Goal: Navigation & Orientation: Find specific page/section

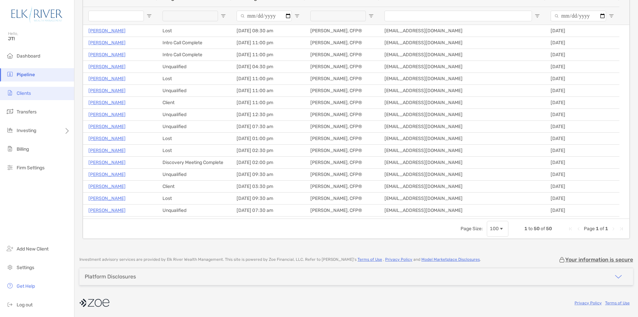
click at [31, 90] on span "Clients" at bounding box center [24, 93] width 14 height 6
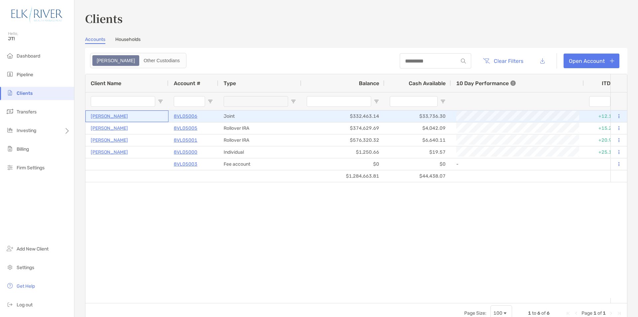
click at [111, 118] on p "[PERSON_NAME]" at bounding box center [109, 116] width 37 height 8
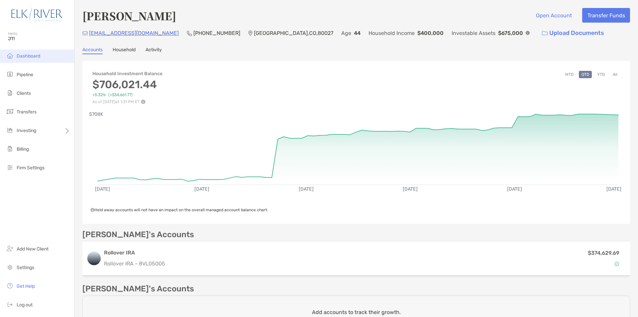
click at [37, 53] on li "Dashboard" at bounding box center [37, 56] width 74 height 13
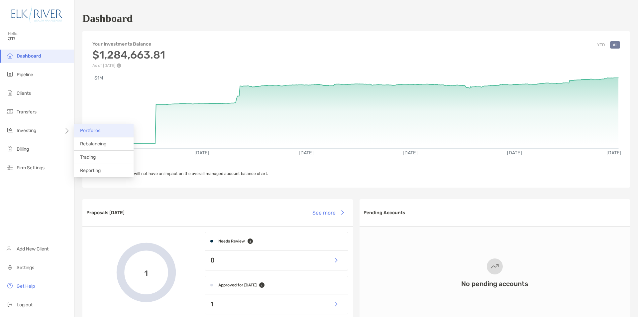
click at [107, 133] on li "Portfolios" at bounding box center [104, 130] width 60 height 13
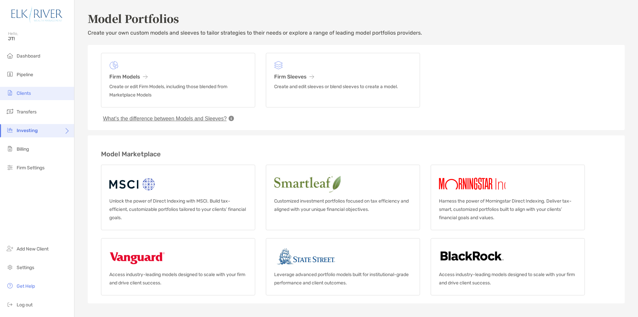
click at [26, 93] on span "Clients" at bounding box center [24, 93] width 14 height 6
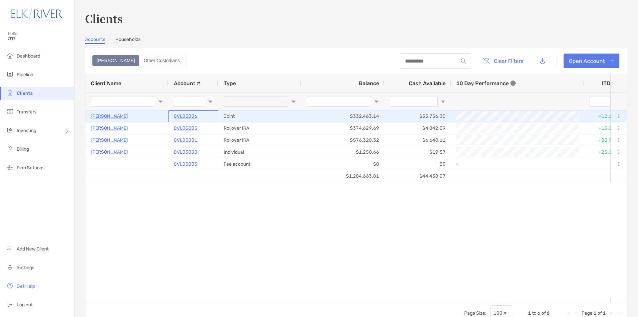
click at [185, 117] on p "8VL05006" at bounding box center [186, 116] width 24 height 8
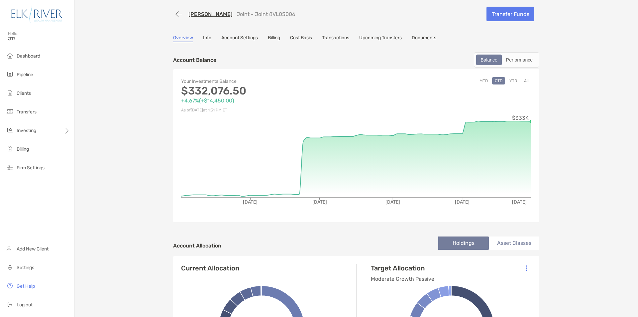
click at [334, 35] on link "Transactions" at bounding box center [335, 38] width 27 height 7
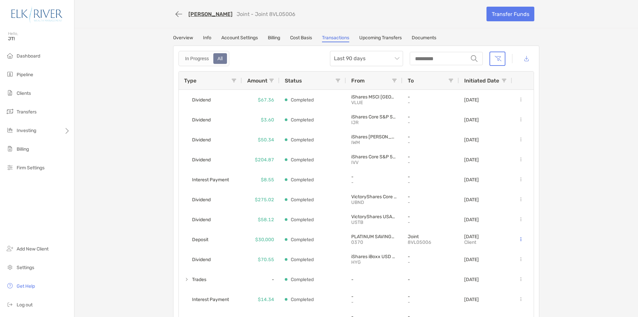
click at [236, 38] on link "Account Settings" at bounding box center [239, 38] width 37 height 7
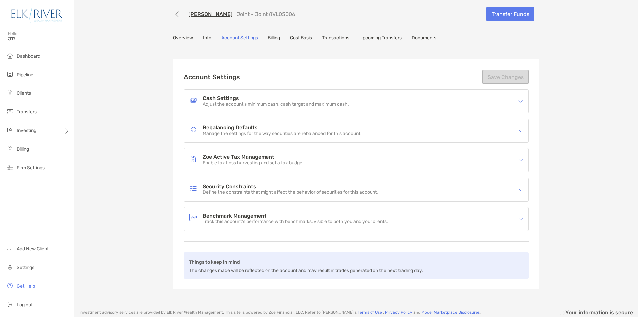
click at [498, 104] on div "Cash Settings Adjust the account’s minimum cash, cash target and maximum cash." at bounding box center [352, 101] width 325 height 15
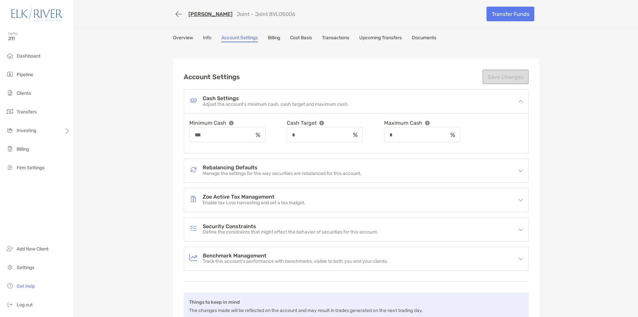
click at [458, 224] on div "Security Constraints Define the constraints that might affect the behavior of s…" at bounding box center [352, 229] width 325 height 15
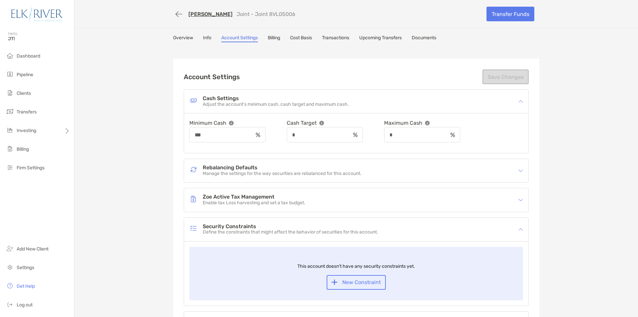
click at [458, 224] on div "Security Constraints Define the constraints that might affect the behavior of s…" at bounding box center [352, 229] width 325 height 15
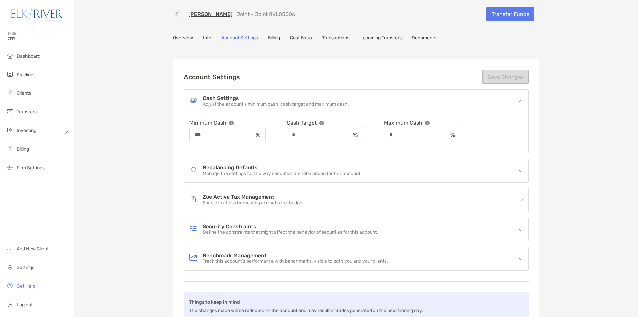
click at [204, 39] on link "Info" at bounding box center [207, 38] width 8 height 7
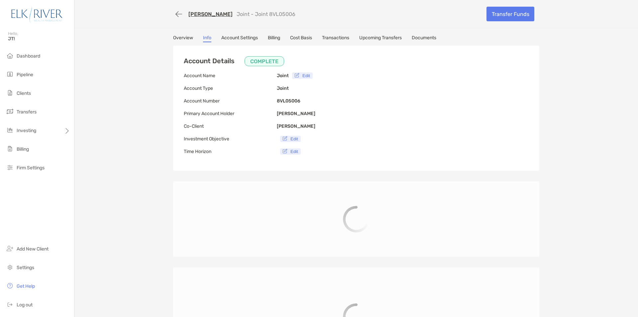
type input "**********"
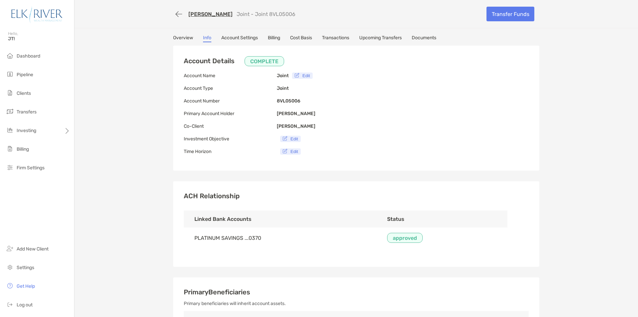
click at [181, 37] on link "Overview" at bounding box center [183, 38] width 20 height 7
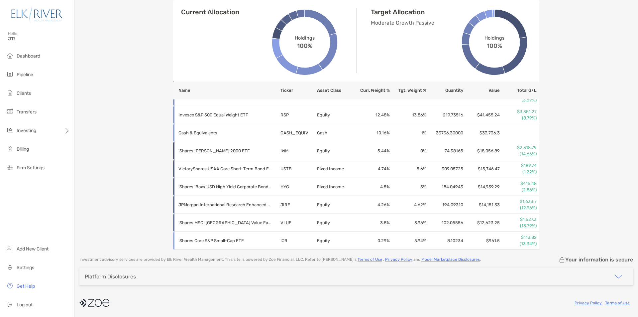
scroll to position [309, 0]
click at [94, 153] on li "Trading" at bounding box center [104, 157] width 60 height 13
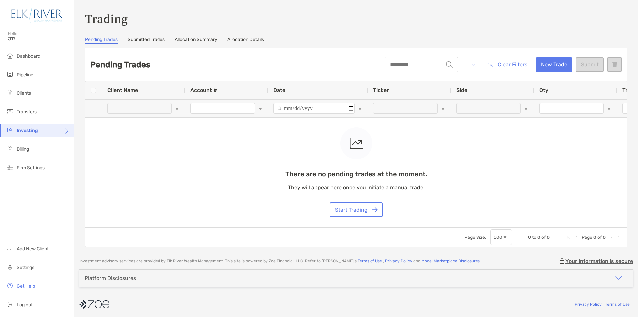
click at [155, 41] on link "Submitted Trades" at bounding box center [146, 40] width 37 height 7
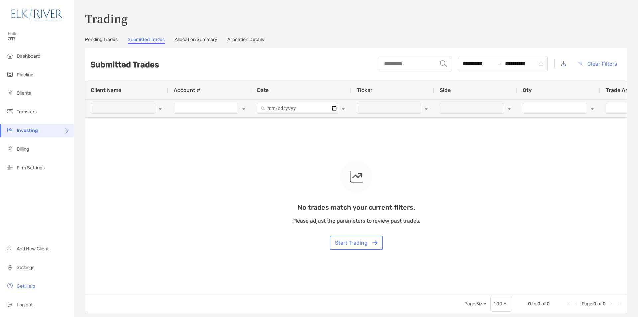
click at [191, 41] on link "Allocation Summary" at bounding box center [196, 40] width 43 height 7
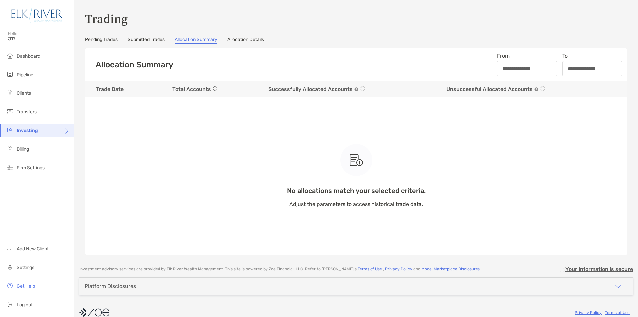
click at [248, 40] on link "Allocation Details" at bounding box center [245, 40] width 37 height 7
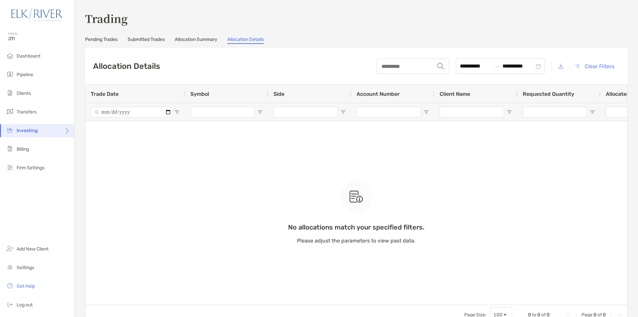
click at [105, 40] on link "Pending Trades" at bounding box center [101, 40] width 33 height 7
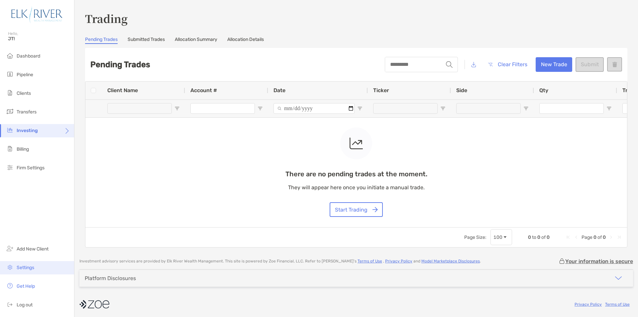
click at [23, 264] on li "Settings" at bounding box center [37, 267] width 74 height 13
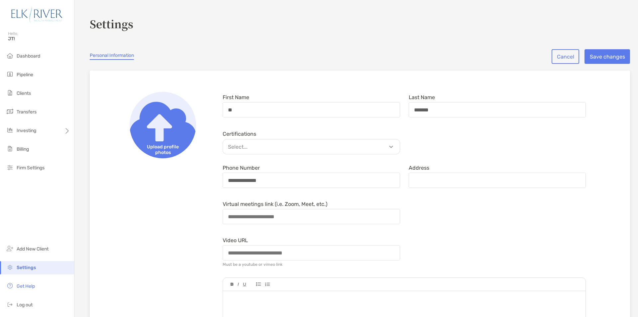
scroll to position [166, 0]
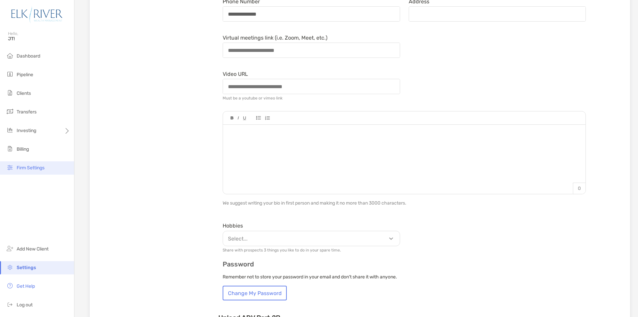
click at [31, 165] on li "Firm Settings" at bounding box center [37, 167] width 74 height 13
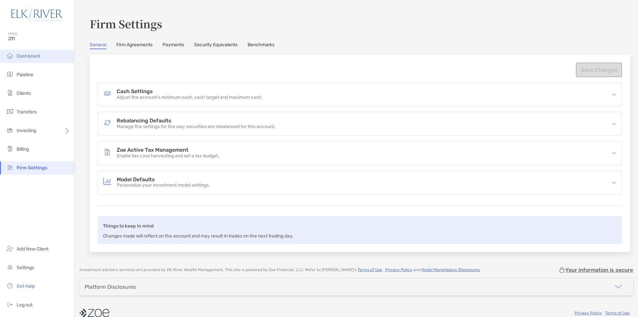
click at [31, 55] on span "Dashboard" at bounding box center [29, 56] width 24 height 6
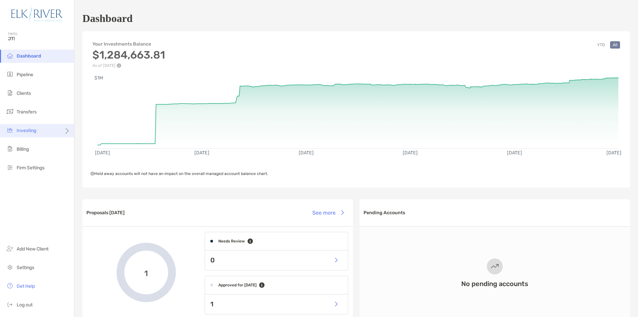
click at [33, 128] on span "Investing" at bounding box center [27, 131] width 20 height 6
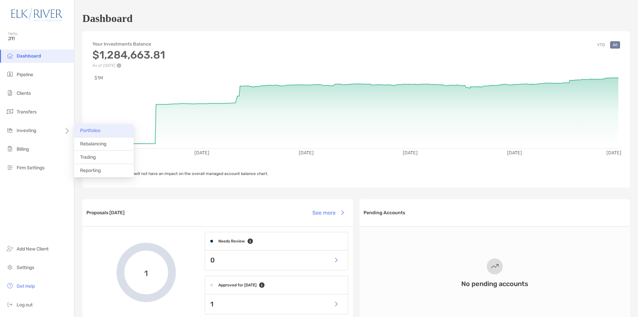
click at [84, 129] on span "Portfolios" at bounding box center [90, 131] width 20 height 6
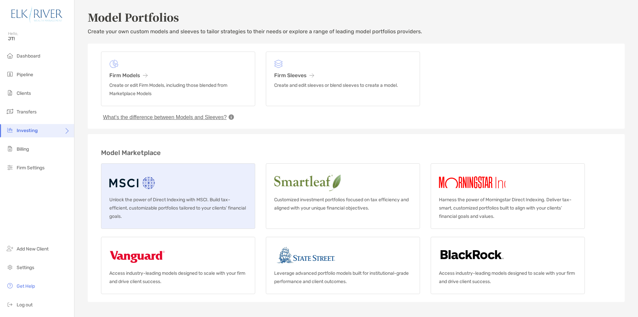
scroll to position [64, 0]
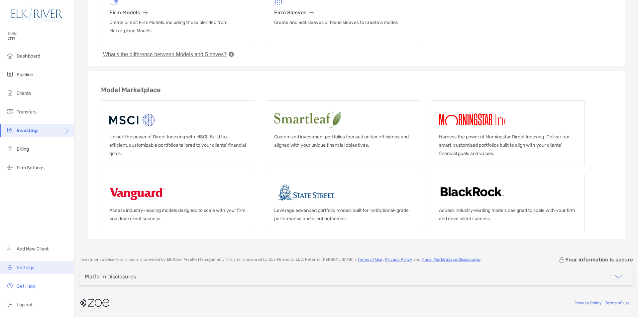
click at [25, 266] on span "Settings" at bounding box center [26, 268] width 18 height 6
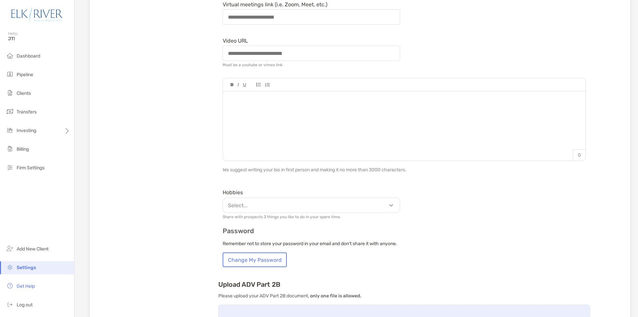
scroll to position [355, 0]
